Goal: Task Accomplishment & Management: Use online tool/utility

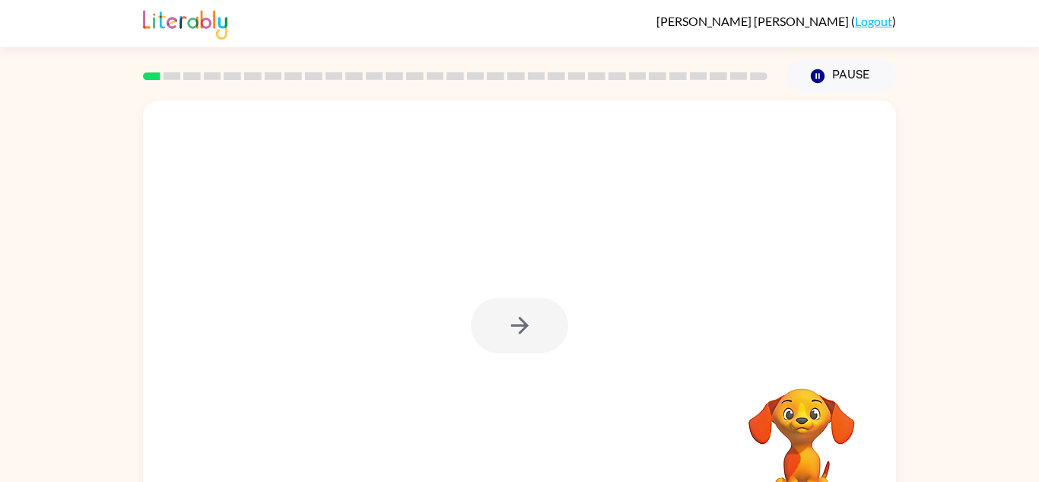
scroll to position [53, 0]
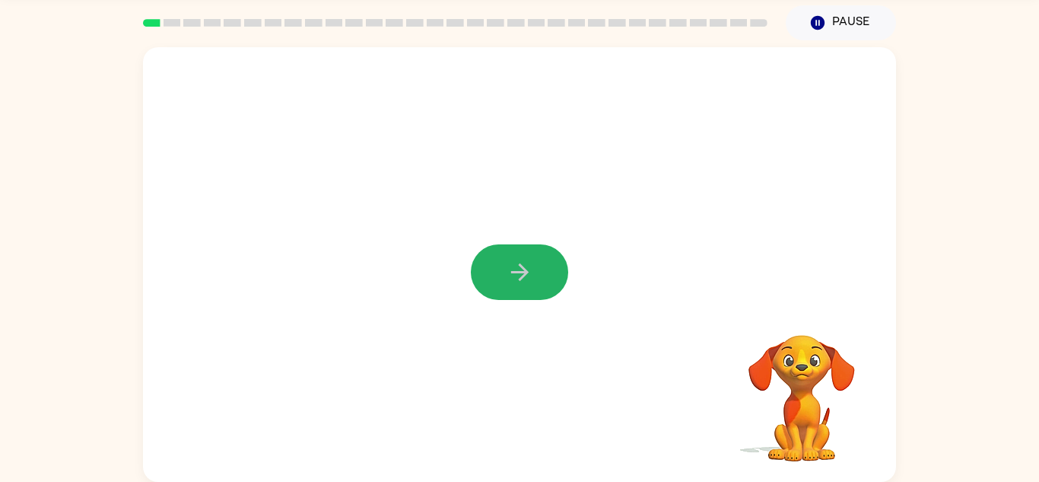
click at [519, 282] on icon "button" at bounding box center [520, 272] width 27 height 27
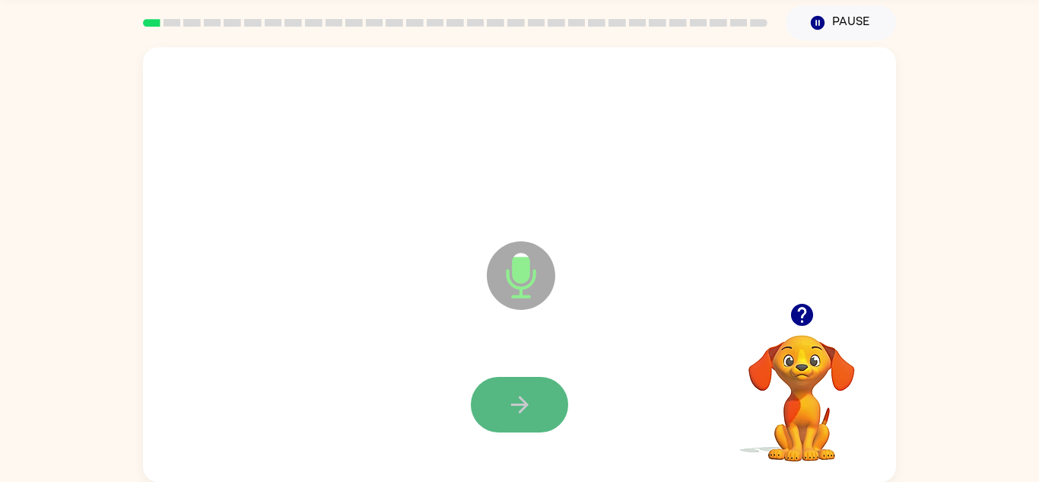
click at [519, 393] on icon "button" at bounding box center [520, 404] width 27 height 27
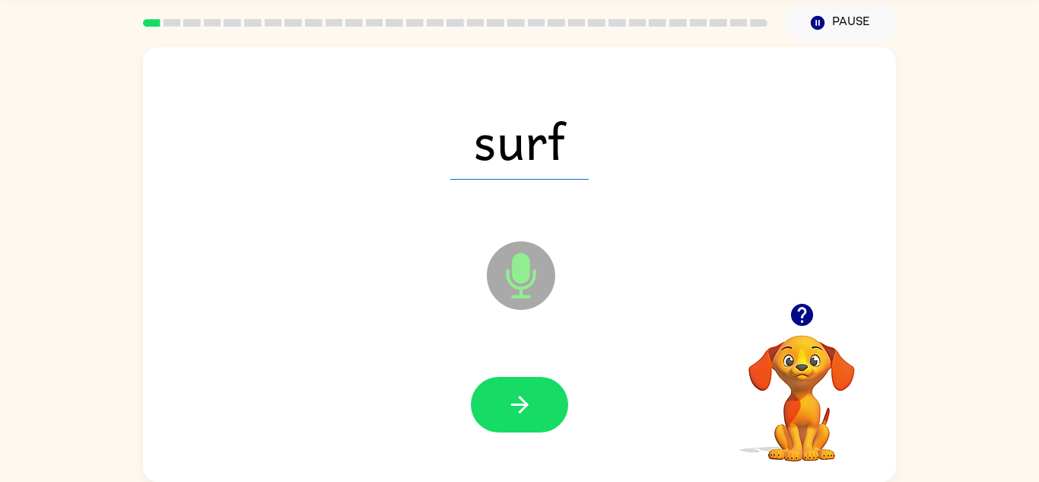
click at [519, 393] on icon "button" at bounding box center [520, 404] width 27 height 27
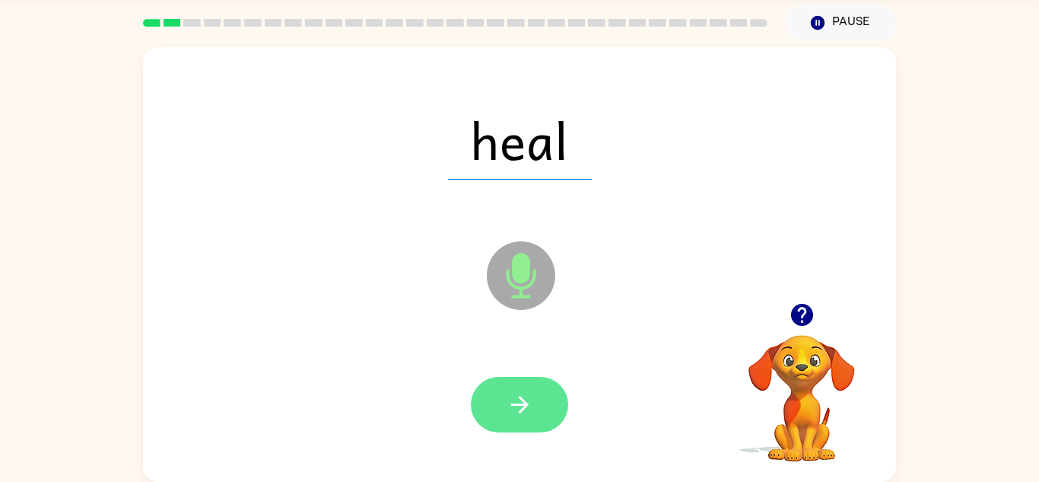
click at [543, 391] on button "button" at bounding box center [519, 405] width 97 height 56
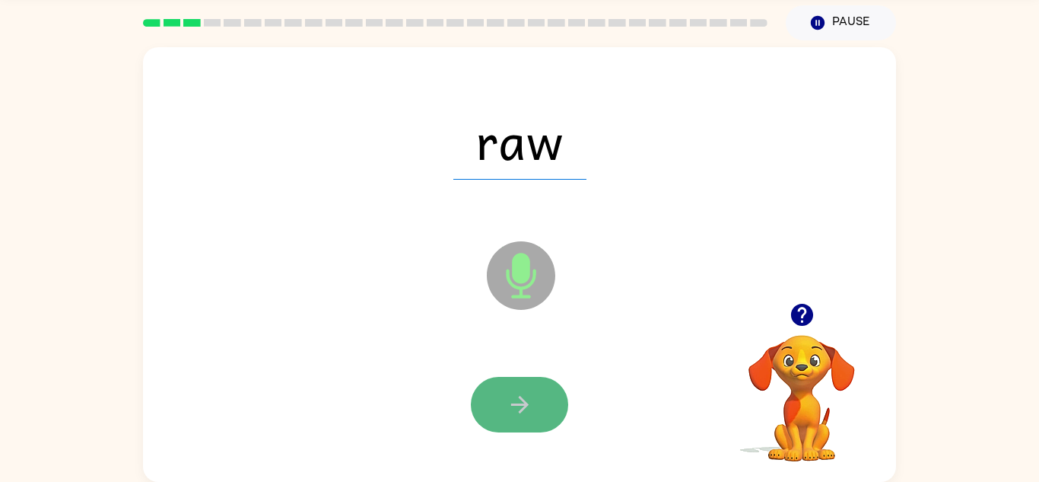
click at [527, 393] on icon "button" at bounding box center [520, 404] width 27 height 27
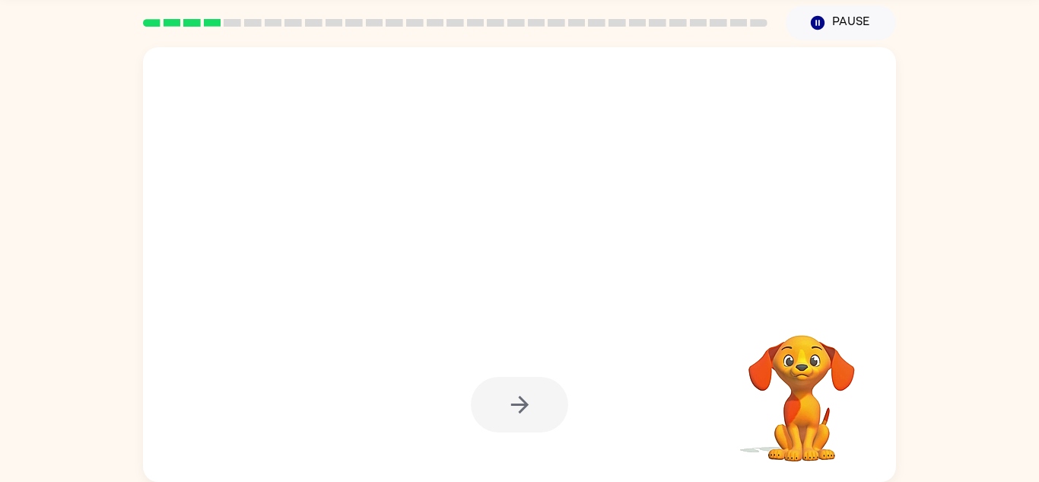
click at [527, 393] on div at bounding box center [519, 405] width 97 height 56
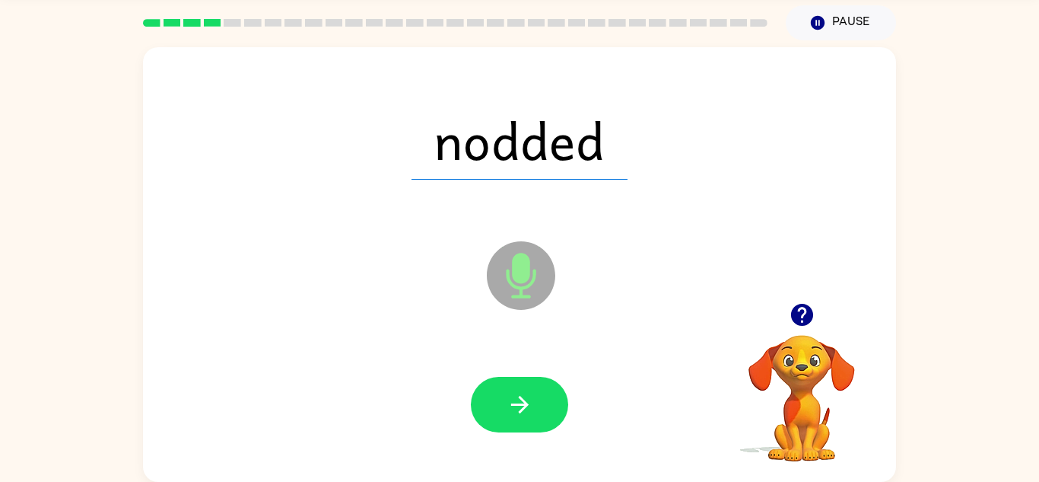
click at [527, 393] on icon "button" at bounding box center [520, 404] width 27 height 27
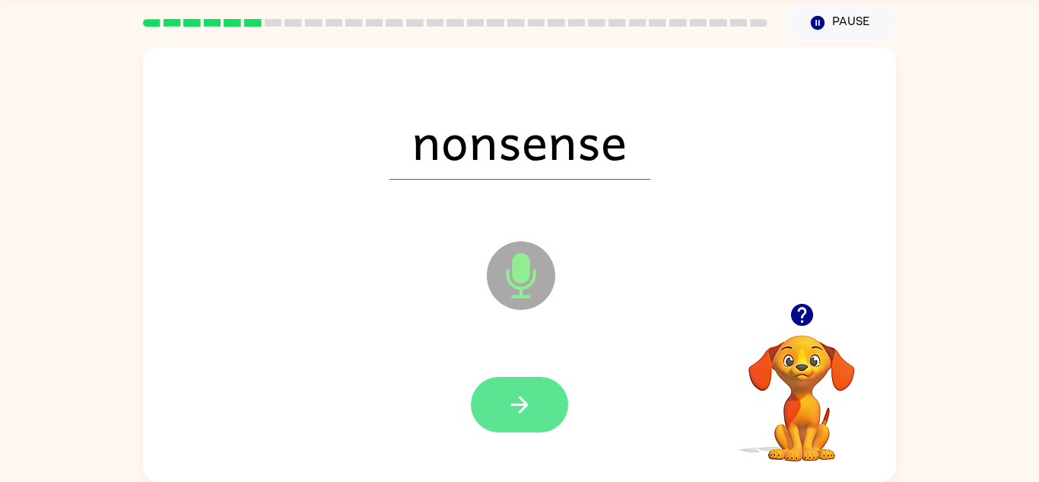
click at [521, 396] on icon "button" at bounding box center [520, 404] width 27 height 27
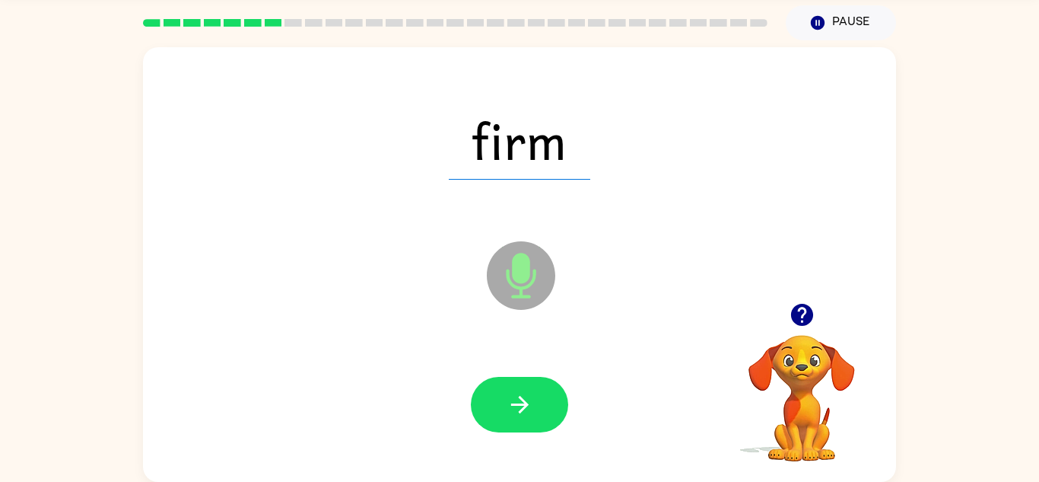
click at [521, 396] on icon "button" at bounding box center [520, 404] width 27 height 27
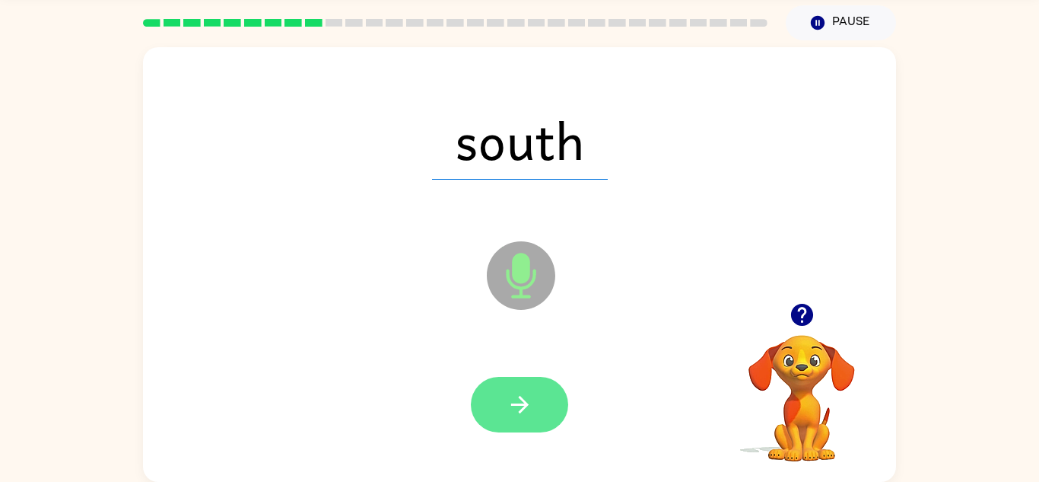
click at [534, 431] on button "button" at bounding box center [519, 405] width 97 height 56
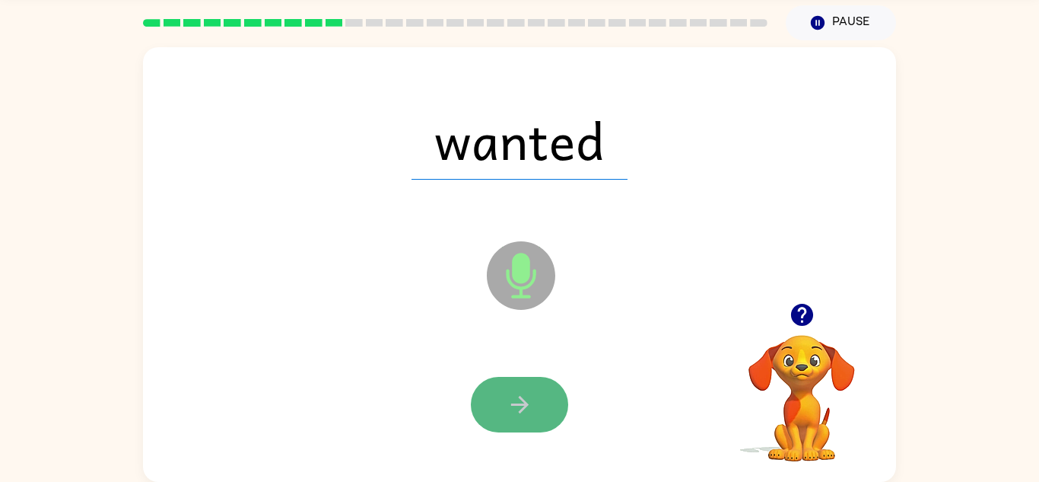
click at [508, 408] on icon "button" at bounding box center [520, 404] width 27 height 27
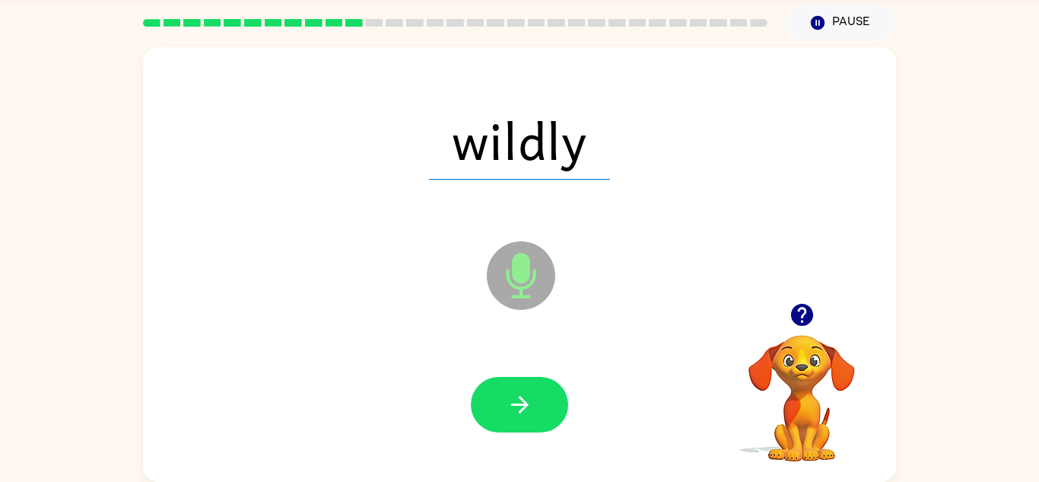
click at [508, 408] on icon "button" at bounding box center [520, 404] width 27 height 27
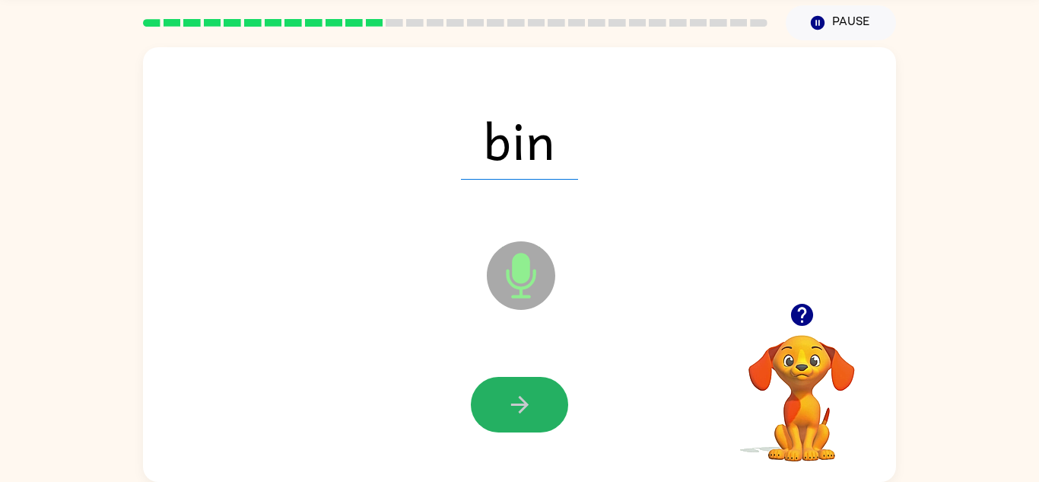
click at [508, 408] on icon "button" at bounding box center [520, 404] width 27 height 27
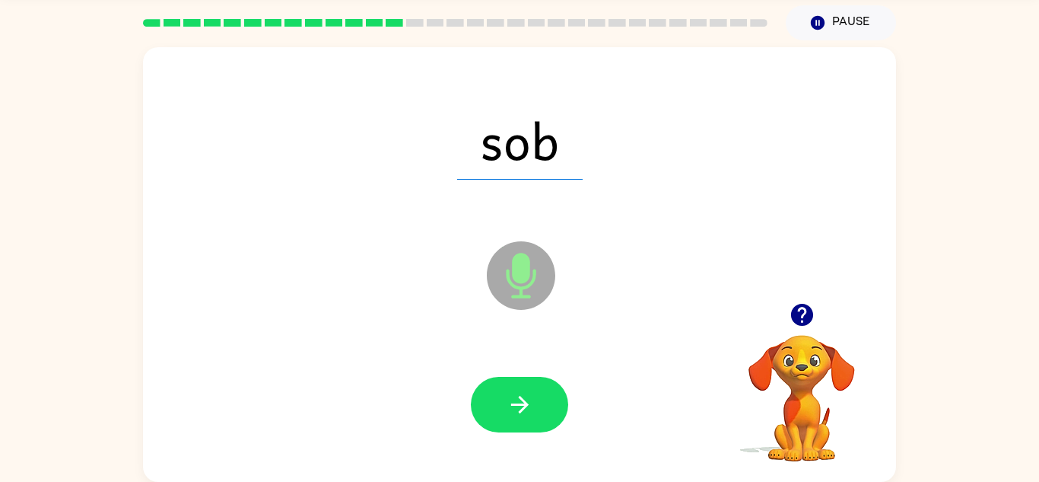
click at [508, 408] on icon "button" at bounding box center [520, 404] width 27 height 27
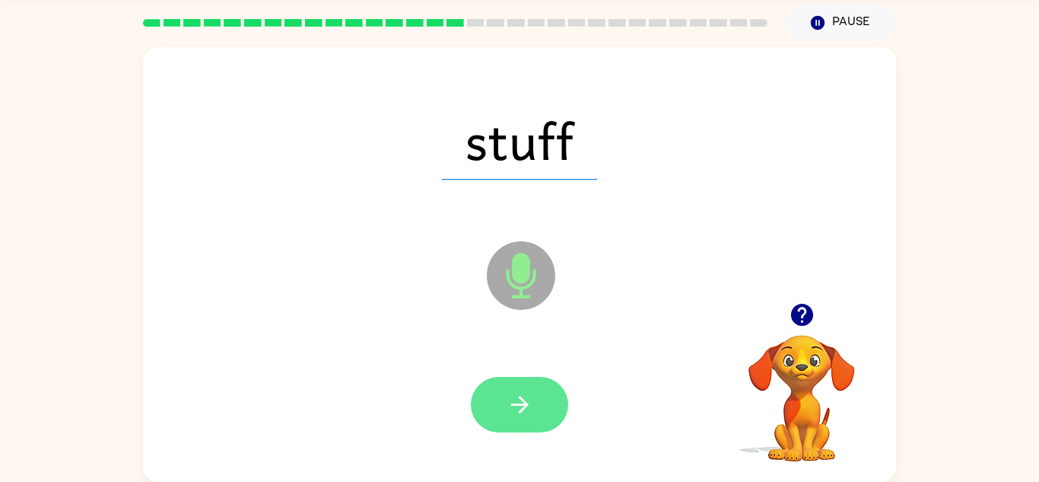
click at [508, 415] on icon "button" at bounding box center [520, 404] width 27 height 27
click at [530, 409] on icon "button" at bounding box center [520, 404] width 27 height 27
click at [536, 415] on button "button" at bounding box center [519, 405] width 97 height 56
click at [535, 412] on button "button" at bounding box center [519, 405] width 97 height 56
click at [508, 409] on icon "button" at bounding box center [520, 404] width 27 height 27
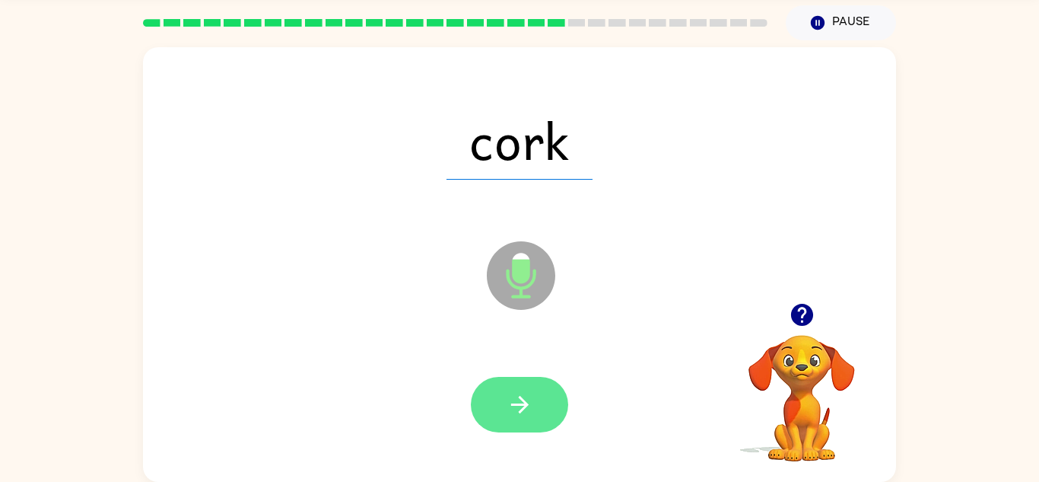
click at [512, 406] on icon "button" at bounding box center [520, 404] width 27 height 27
click at [516, 408] on icon "button" at bounding box center [520, 404] width 27 height 27
click at [517, 409] on icon "button" at bounding box center [520, 404] width 27 height 27
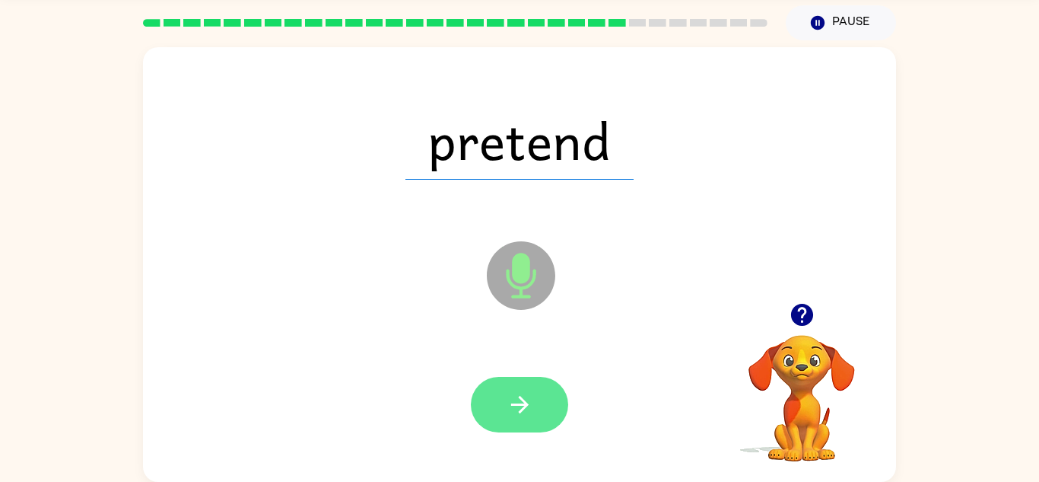
click at [521, 409] on icon "button" at bounding box center [520, 405] width 18 height 18
click at [508, 399] on icon "button" at bounding box center [520, 404] width 27 height 27
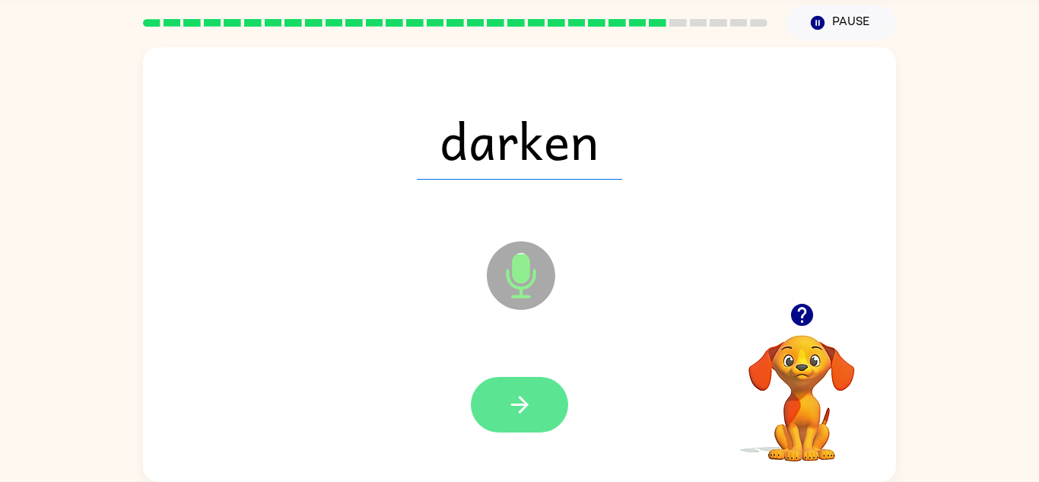
click at [515, 401] on icon "button" at bounding box center [520, 404] width 27 height 27
click at [518, 406] on icon "button" at bounding box center [520, 404] width 27 height 27
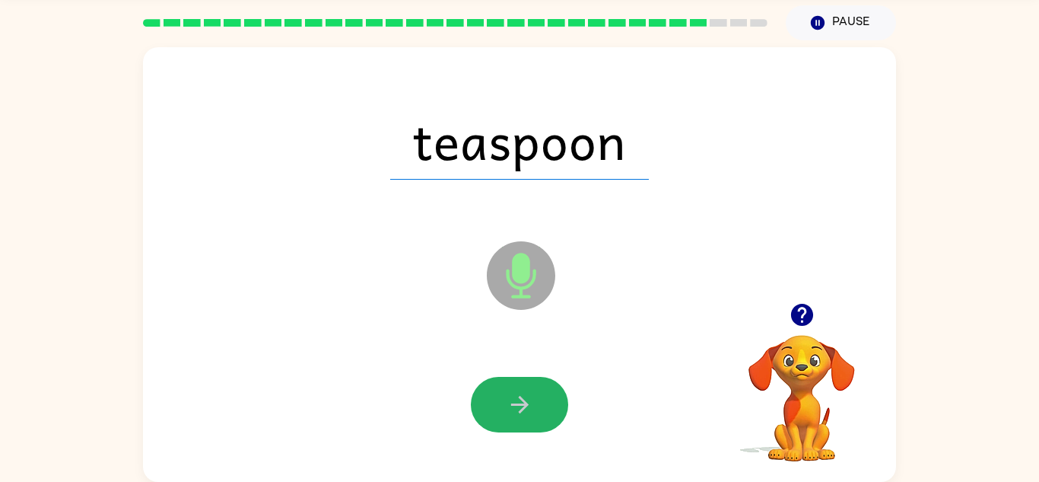
click at [518, 406] on icon "button" at bounding box center [520, 404] width 27 height 27
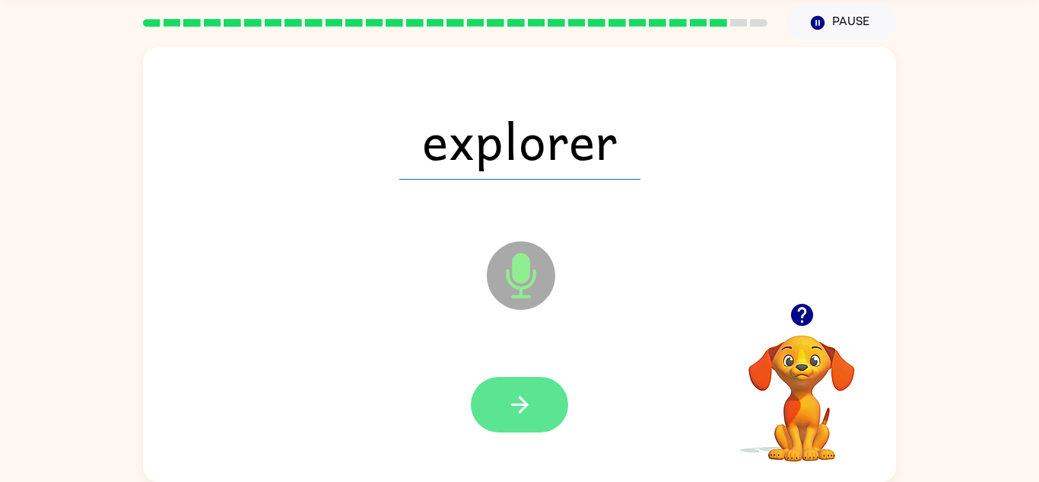
click at [518, 401] on icon "button" at bounding box center [520, 404] width 27 height 27
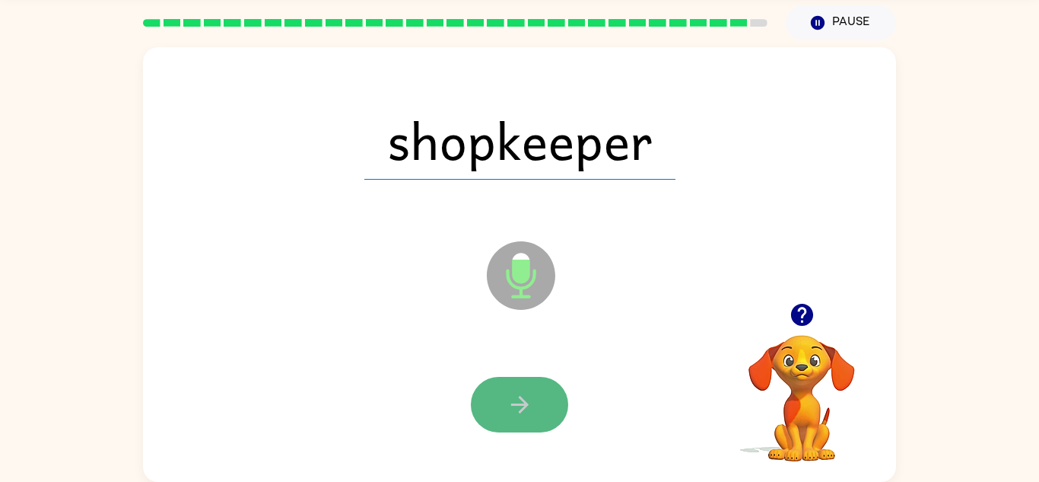
click at [518, 401] on icon "button" at bounding box center [520, 404] width 27 height 27
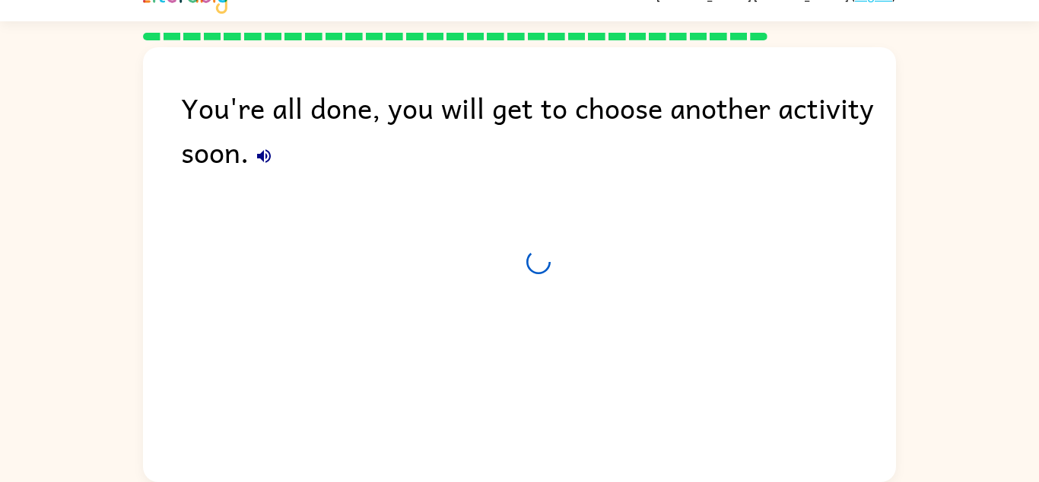
scroll to position [26, 0]
